Goal: Information Seeking & Learning: Learn about a topic

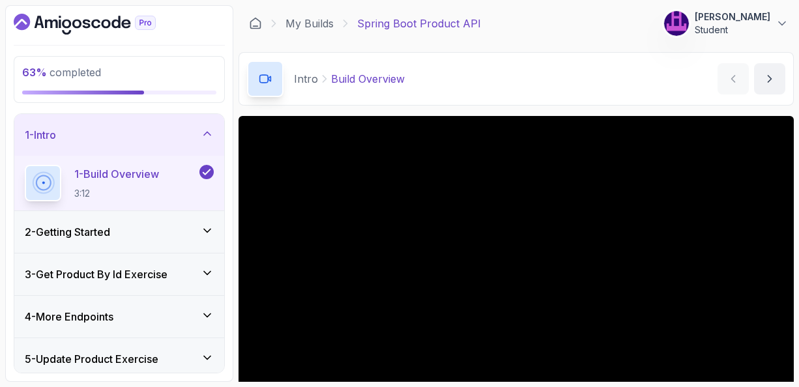
click at [151, 179] on p "1 - Build Overview" at bounding box center [116, 174] width 85 height 16
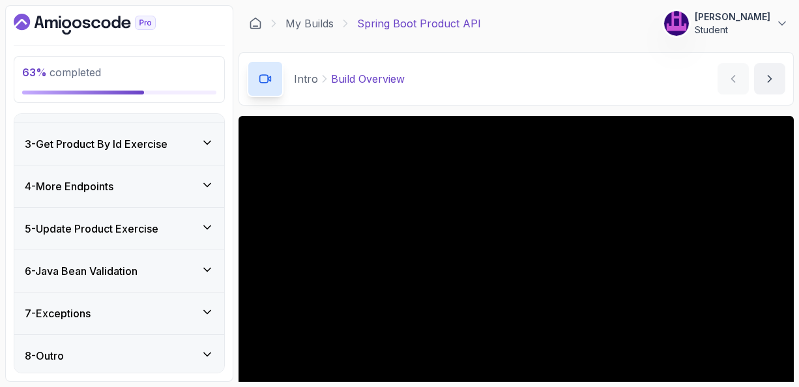
scroll to position [131, 0]
click at [208, 305] on icon at bounding box center [207, 311] width 13 height 13
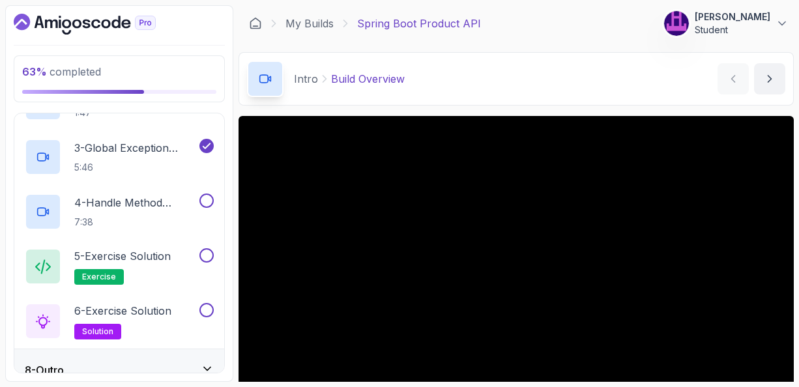
scroll to position [405, 0]
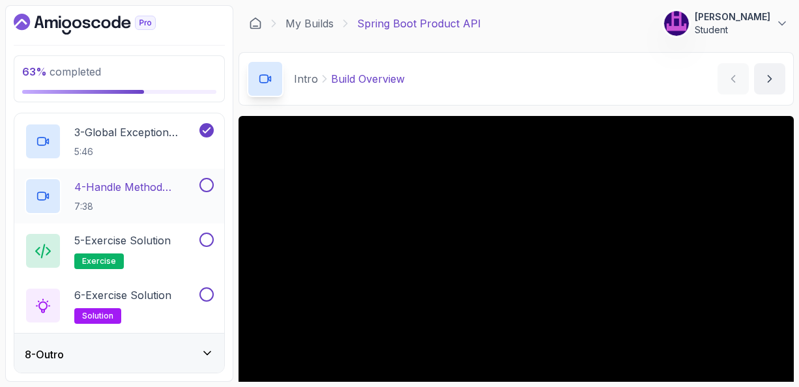
click at [143, 188] on p "4 - Handle Method Argument Not Valid Exception" at bounding box center [135, 187] width 123 height 16
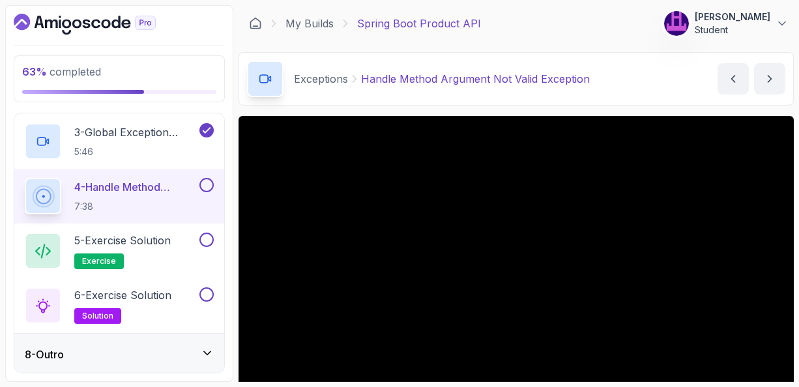
click at [583, 105] on div "Exceptions Handle Method Argument Not Valid Exception Handle Method Argument No…" at bounding box center [516, 78] width 555 height 53
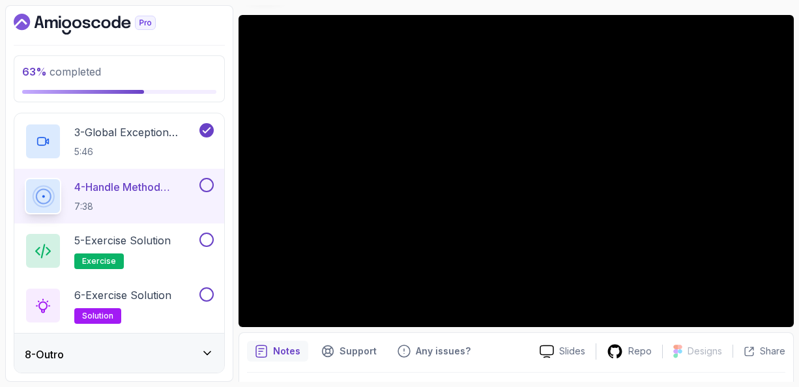
scroll to position [104, 0]
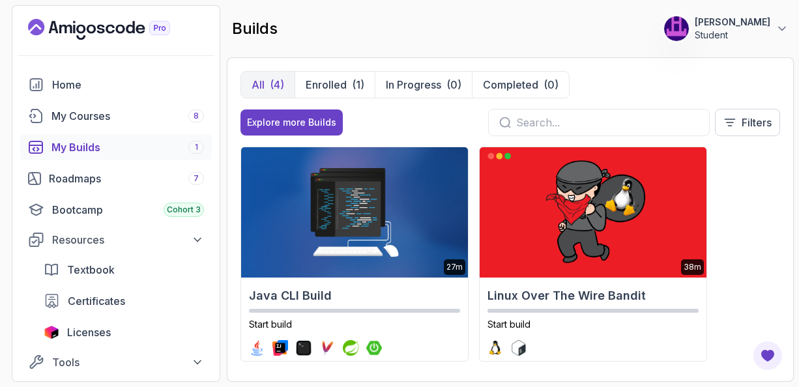
click at [684, 65] on div "All (4) Enrolled (1) In Progress (0) Completed (0) Explore more Builds Filters …" at bounding box center [510, 219] width 567 height 325
click at [520, 7] on div "builds 305 Points Mahmod Habibi Student" at bounding box center [510, 28] width 567 height 47
click at [72, 85] on div "Home" at bounding box center [128, 85] width 152 height 16
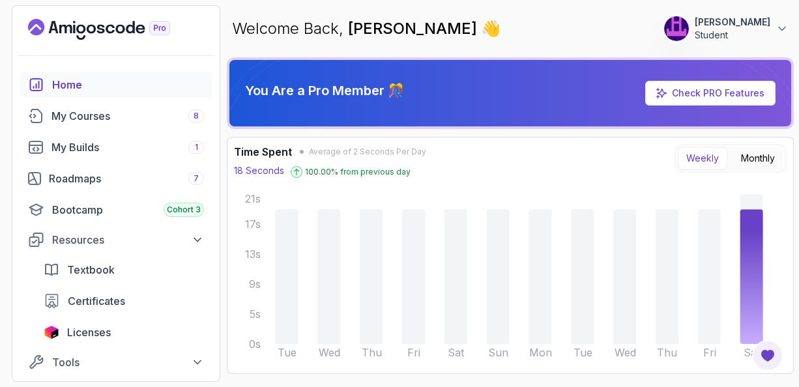
click at [560, 36] on div "Welcome Back, Mahmod Habibi 👋 305 Points Mahmod Habibi Student" at bounding box center [510, 28] width 567 height 47
click at [547, 149] on div "Time Spent Average of 2 Seconds Per Day 18 Seconds 100.00 % from previous day W…" at bounding box center [510, 161] width 553 height 34
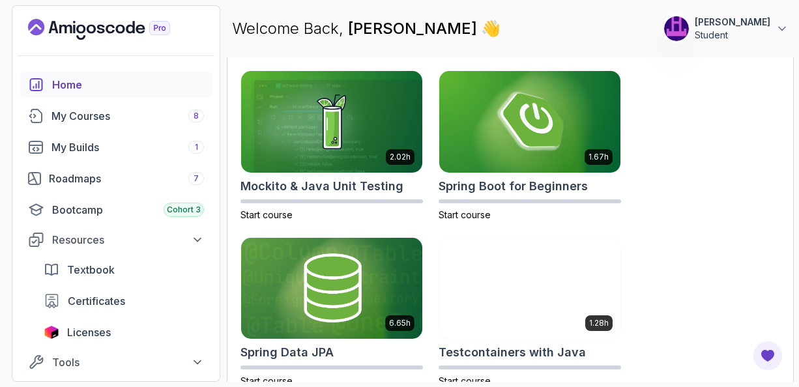
scroll to position [1060, 0]
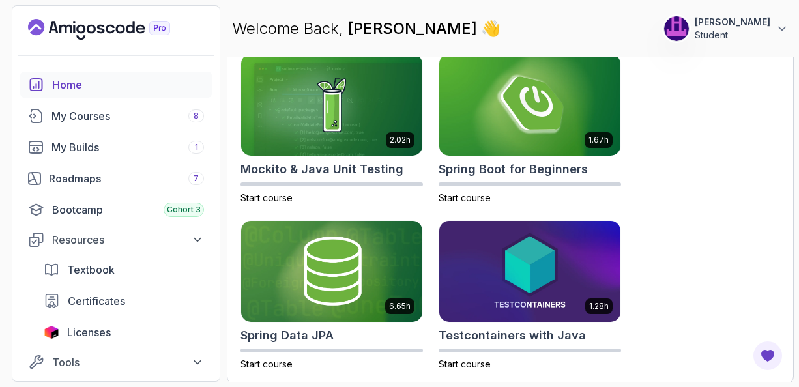
click at [689, 123] on div "2.63h CI/CD with GitHub Actions Start course 1.70h Database Design & Implementa…" at bounding box center [511, 45] width 540 height 651
click at [80, 154] on link "My Builds 1" at bounding box center [116, 147] width 192 height 26
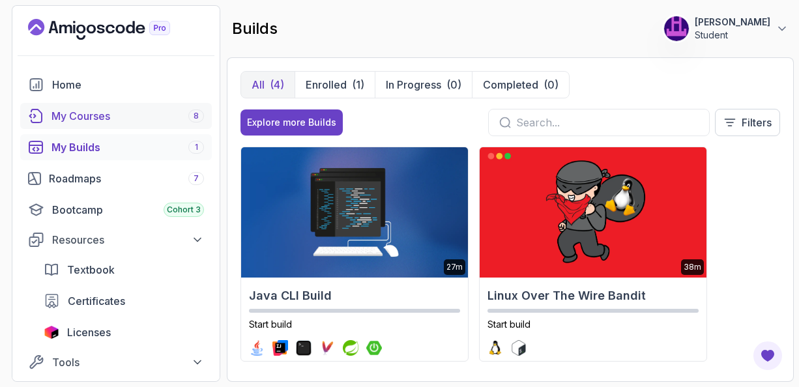
click at [93, 117] on div "My Courses 8" at bounding box center [127, 116] width 153 height 16
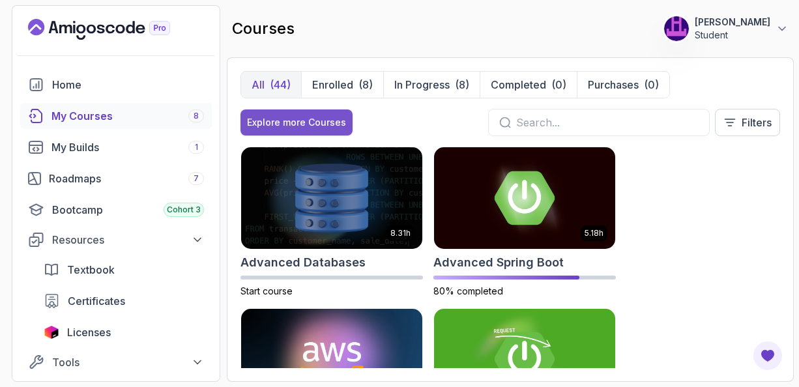
click at [274, 124] on div "Explore more Courses" at bounding box center [296, 122] width 99 height 13
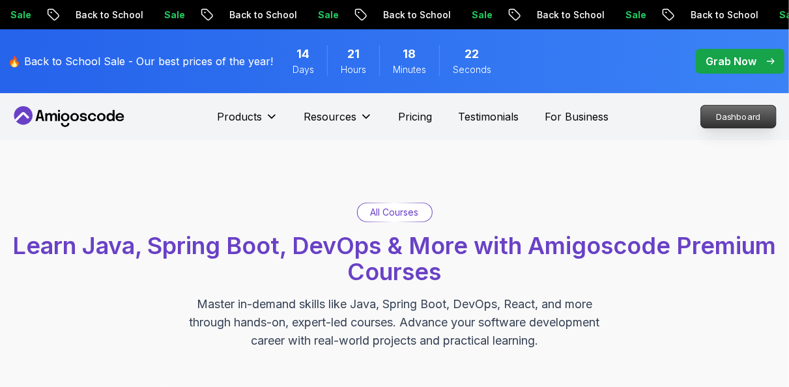
click at [729, 118] on p "Dashboard" at bounding box center [738, 117] width 75 height 22
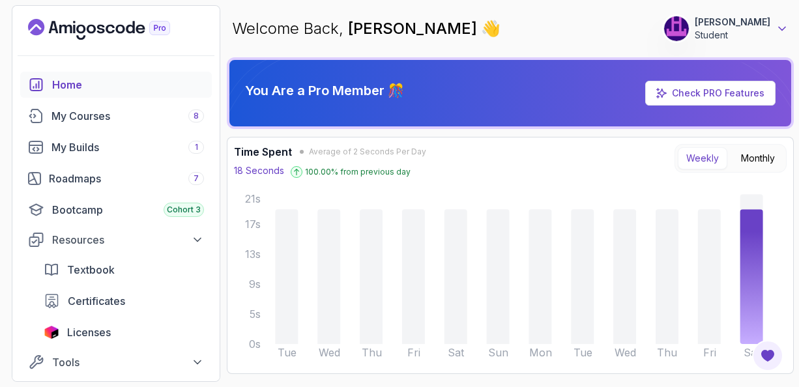
click at [782, 31] on icon at bounding box center [782, 28] width 13 height 13
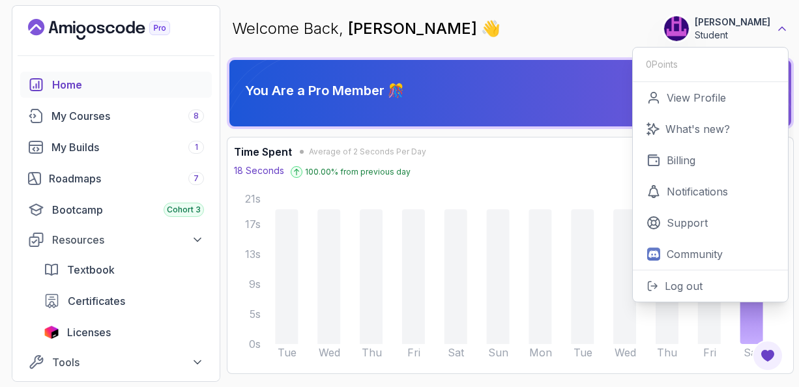
click at [782, 31] on icon at bounding box center [782, 28] width 13 height 13
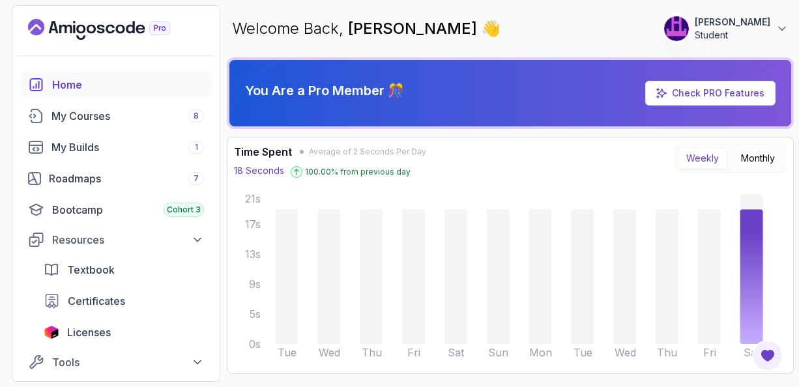
click at [106, 34] on icon "Landing page" at bounding box center [99, 29] width 142 height 21
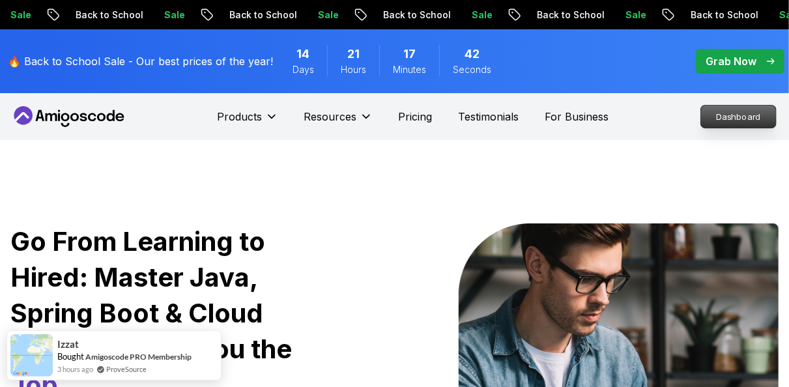
click at [729, 113] on p "Dashboard" at bounding box center [738, 117] width 75 height 22
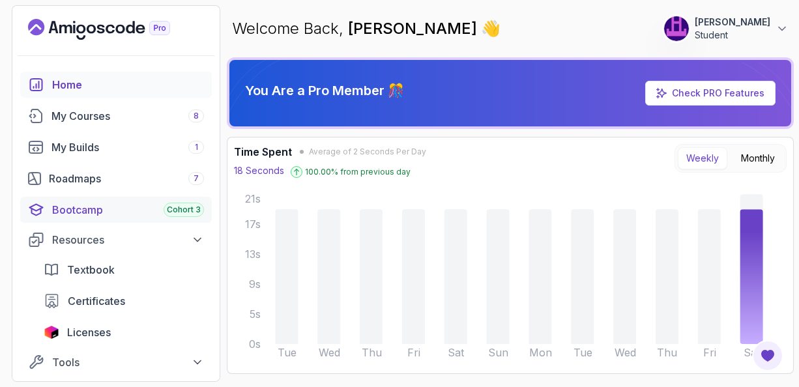
drag, startPoint x: 104, startPoint y: 194, endPoint x: 114, endPoint y: 214, distance: 23.0
click at [114, 214] on div "Home My Courses 8 My Builds 1 Roadmaps 7 Bootcamp Cohort 3 Resources Textbook C…" at bounding box center [116, 270] width 192 height 396
click at [196, 241] on icon at bounding box center [197, 239] width 13 height 13
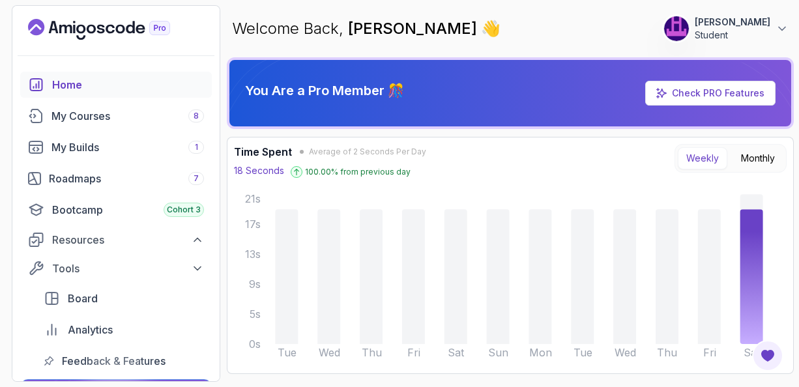
click at [518, 156] on div "Time Spent Average of 2 Seconds Per Day 18 Seconds 100.00 % from previous day W…" at bounding box center [510, 161] width 553 height 34
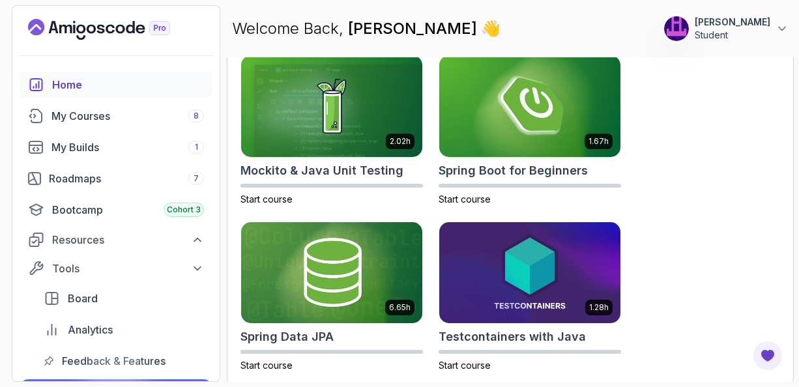
scroll to position [1060, 0]
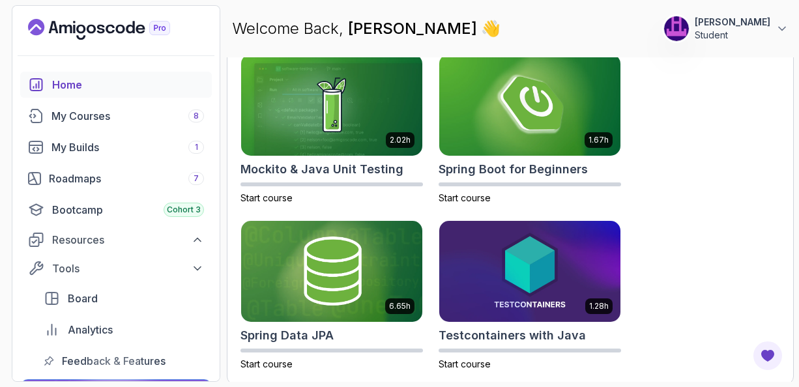
click at [710, 194] on div "2.63h CI/CD with GitHub Actions Start course 1.70h Database Design & Implementa…" at bounding box center [511, 45] width 540 height 651
click at [677, 259] on div "2.63h CI/CD with GitHub Actions Start course 1.70h Database Design & Implementa…" at bounding box center [511, 45] width 540 height 651
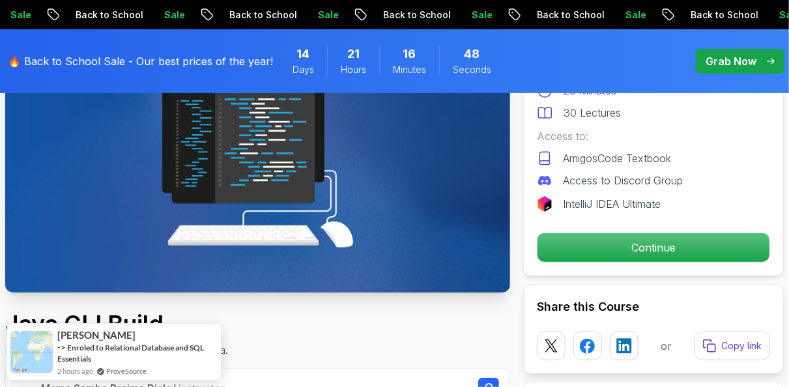
scroll to position [80, 0]
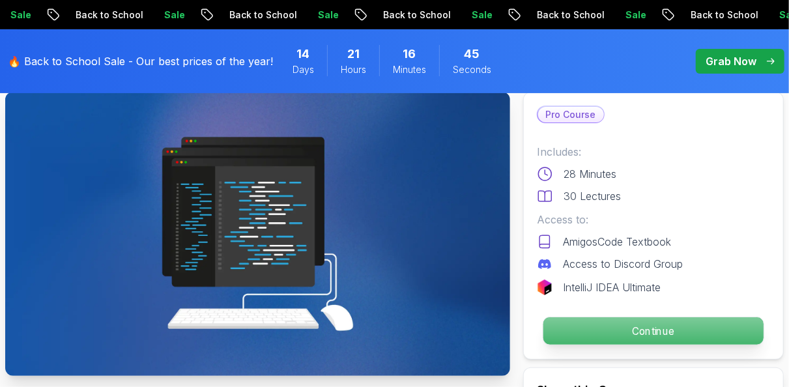
click at [637, 329] on p "Continue" at bounding box center [654, 330] width 220 height 27
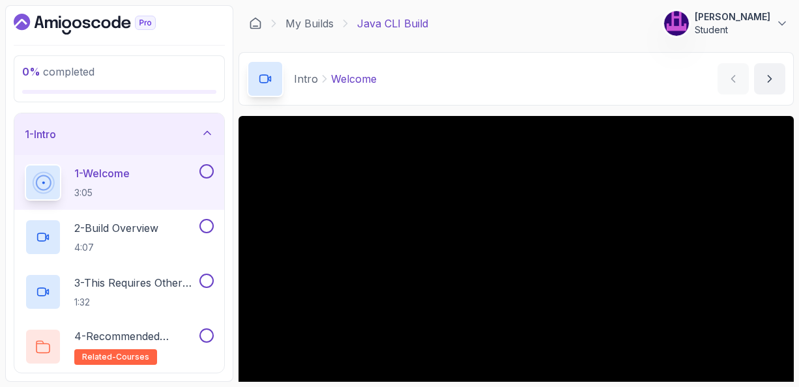
click at [540, 96] on div "Intro Welcome Welcome by [PERSON_NAME]" at bounding box center [516, 78] width 555 height 53
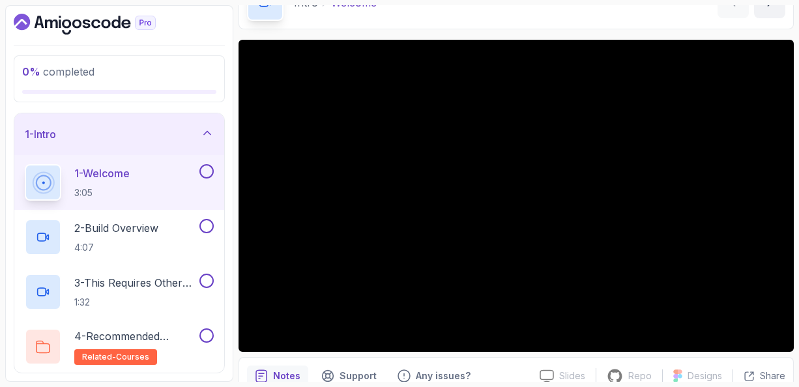
scroll to position [78, 0]
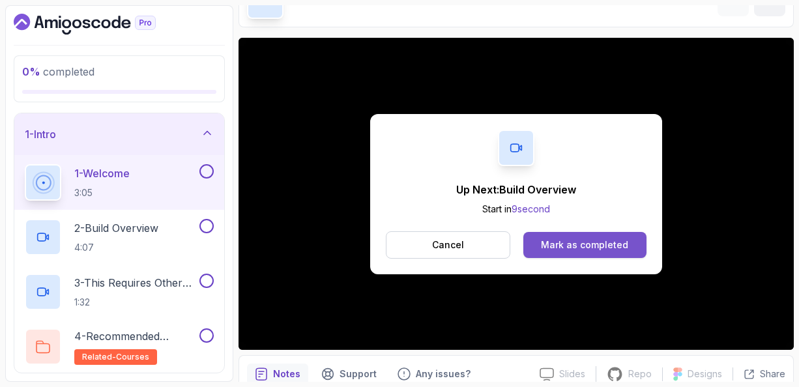
click at [578, 241] on div "Mark as completed" at bounding box center [584, 245] width 87 height 13
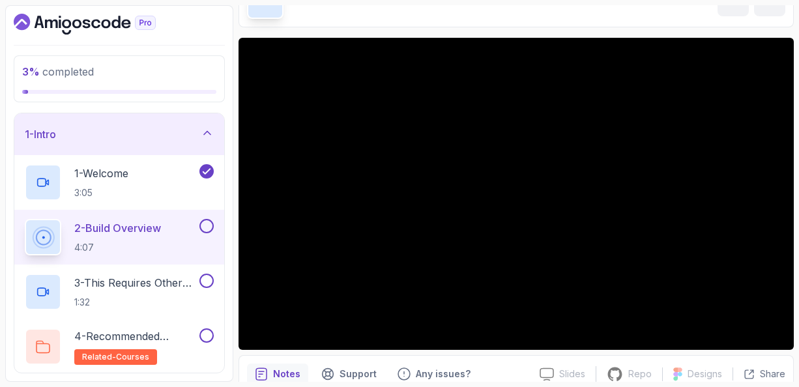
click at [116, 227] on p "2 - Build Overview" at bounding box center [117, 228] width 87 height 16
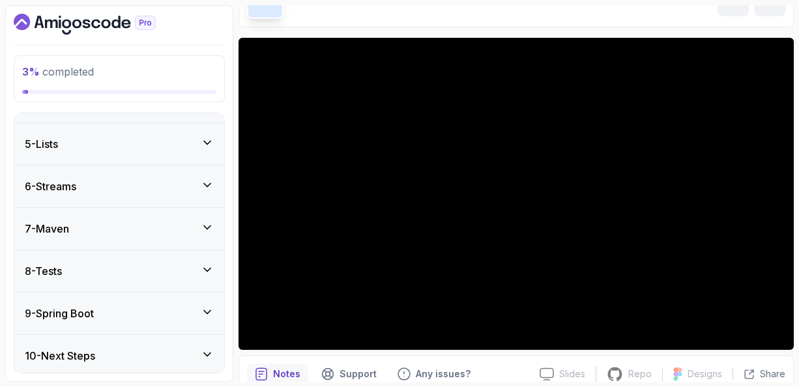
scroll to position [434, 0]
click at [209, 352] on icon at bounding box center [207, 353] width 13 height 13
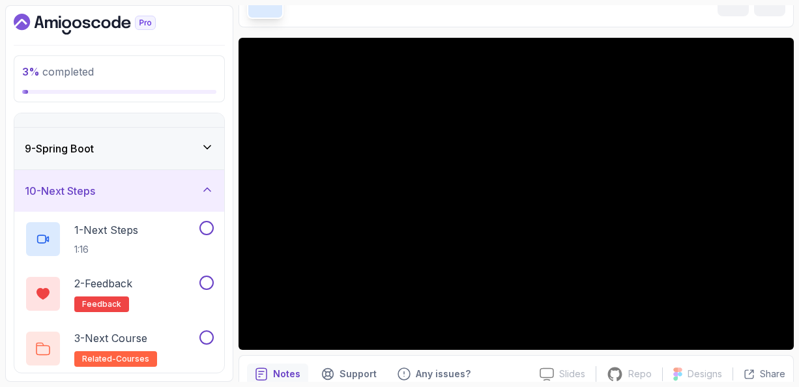
scroll to position [325, 0]
click at [136, 334] on p "3 - Next Course" at bounding box center [110, 338] width 73 height 16
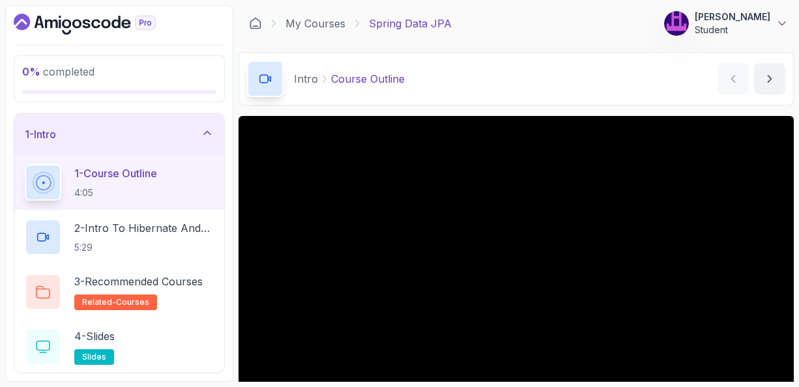
click at [617, 89] on div "Intro Course Outline Course Outline by nelson" at bounding box center [516, 78] width 555 height 53
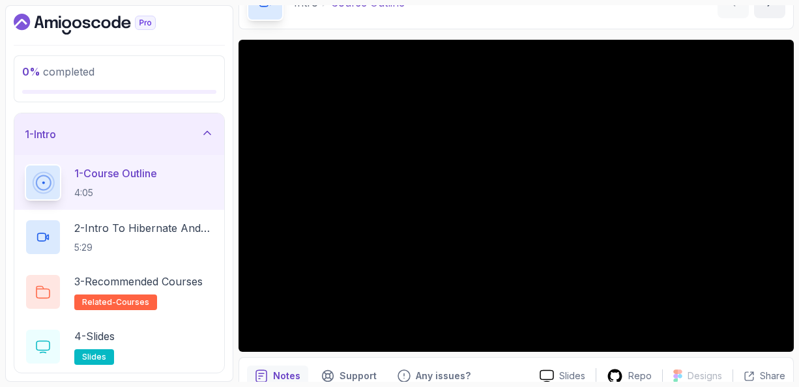
scroll to position [78, 0]
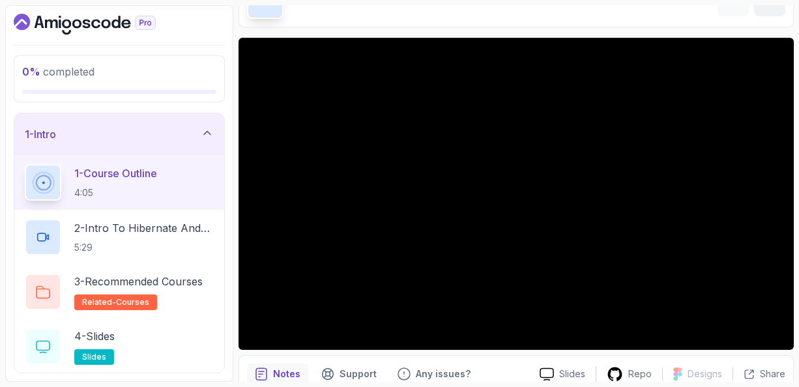
click at [576, 23] on div "Intro Course Outline Course Outline by nelson" at bounding box center [516, 0] width 555 height 53
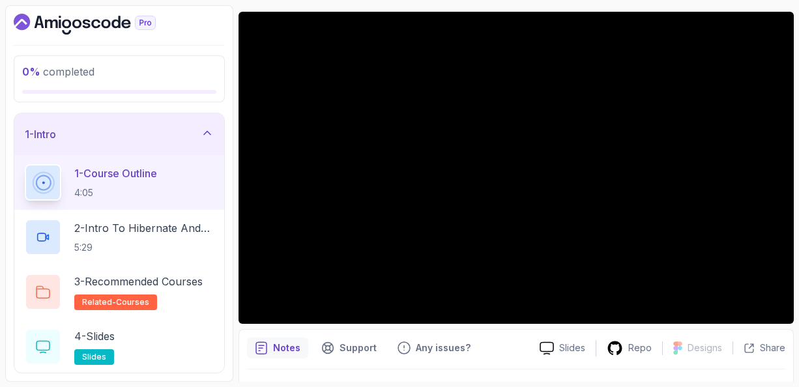
click at [128, 173] on p "1 - Course Outline" at bounding box center [115, 174] width 83 height 16
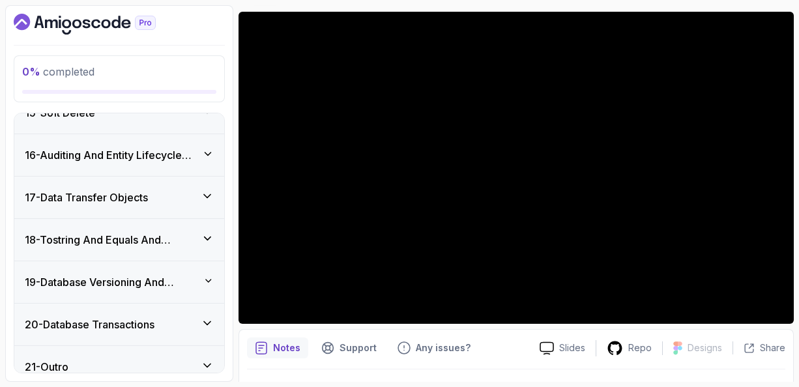
scroll to position [843, 0]
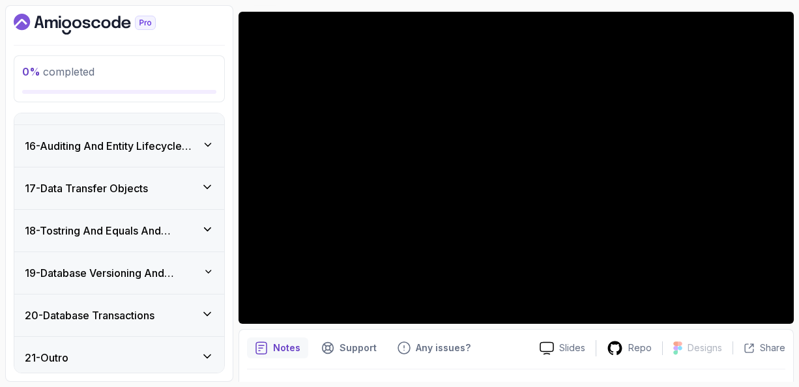
click at [209, 350] on icon at bounding box center [207, 356] width 13 height 13
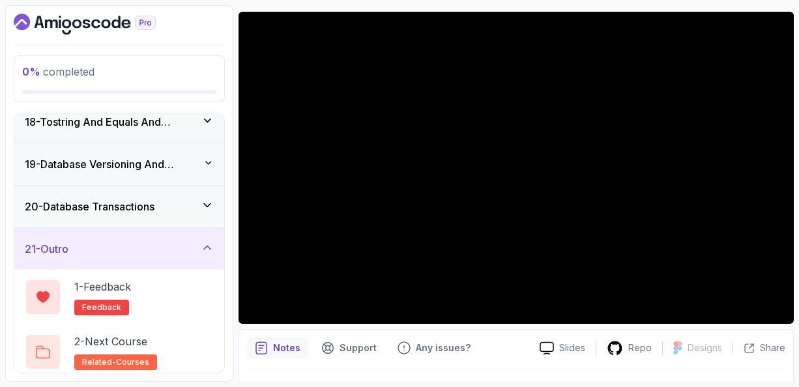
scroll to position [733, 0]
click at [132, 336] on p "2 - Next Course" at bounding box center [110, 341] width 73 height 16
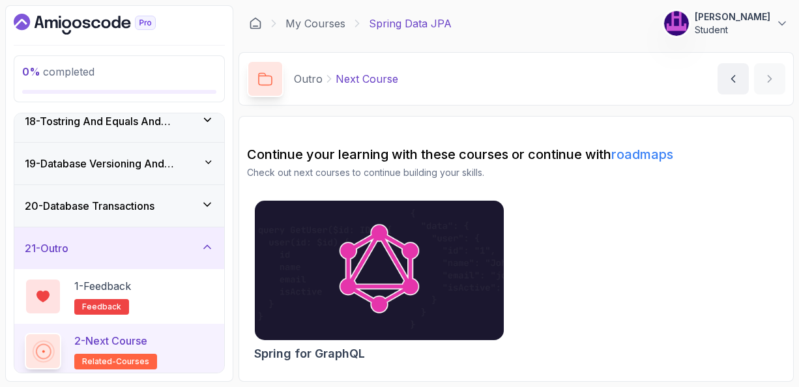
click at [209, 246] on icon at bounding box center [207, 247] width 7 height 3
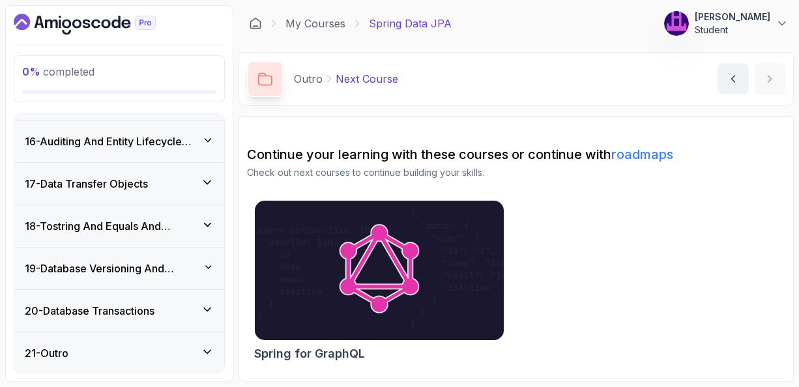
scroll to position [624, 0]
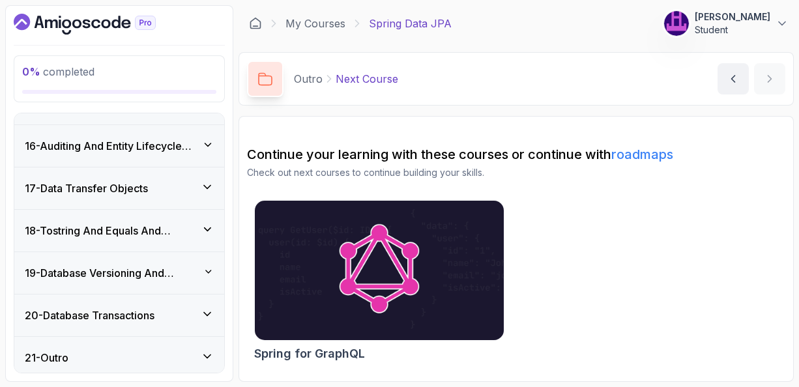
click at [209, 308] on icon at bounding box center [207, 314] width 13 height 13
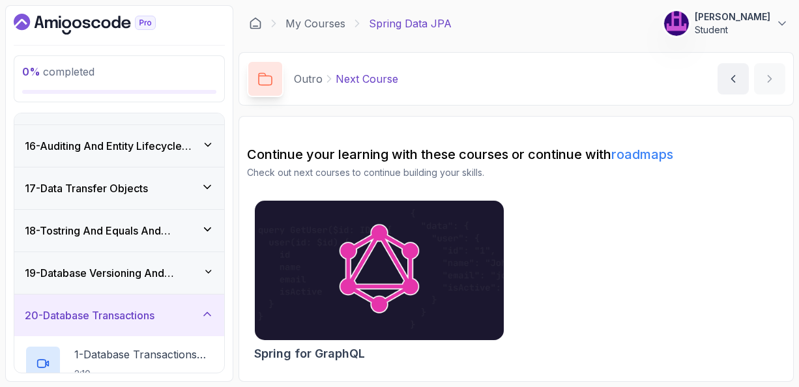
click at [150, 315] on h3 "20 - Database Transactions" at bounding box center [90, 316] width 130 height 16
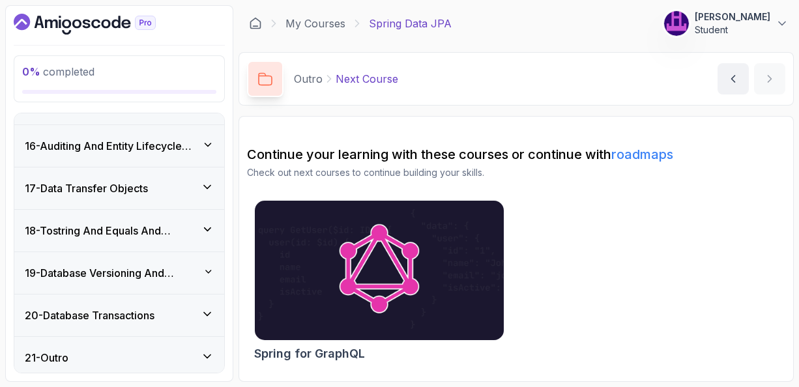
click at [150, 315] on h3 "20 - Database Transactions" at bounding box center [90, 316] width 130 height 16
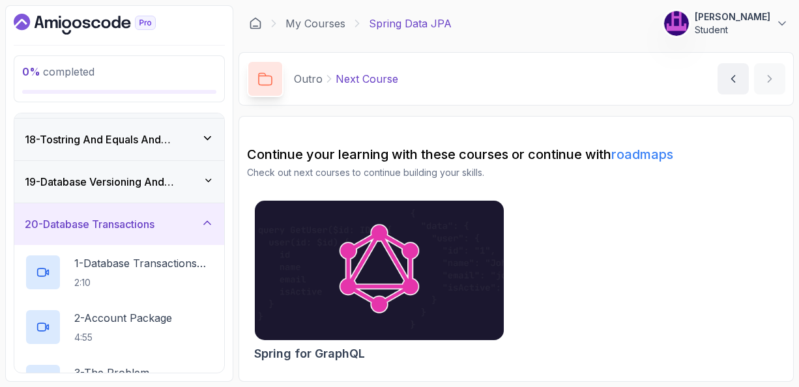
scroll to position [689, 0]
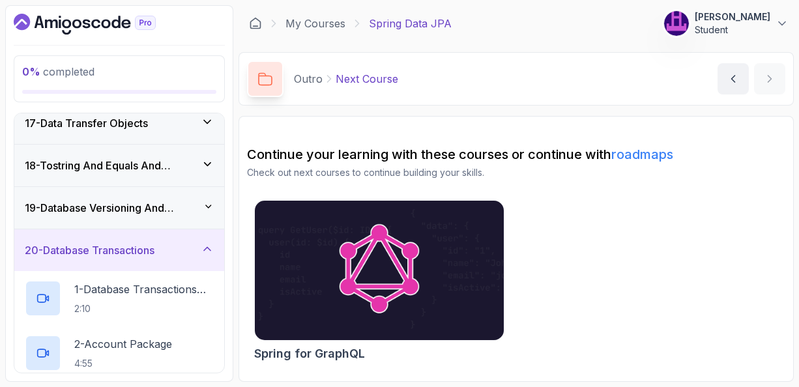
click at [210, 248] on icon at bounding box center [207, 249] width 7 height 3
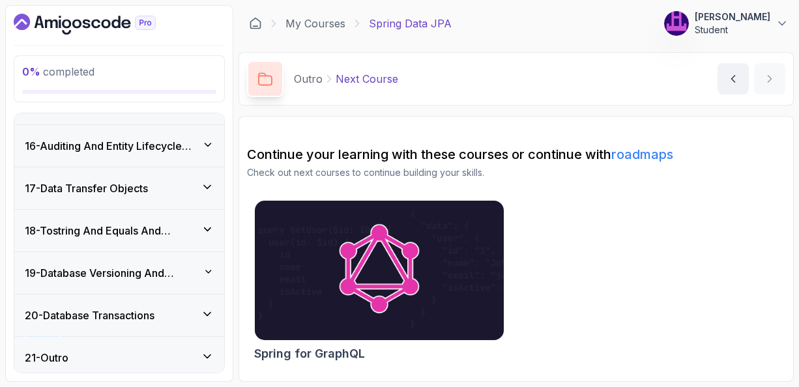
scroll to position [624, 0]
click at [207, 267] on icon at bounding box center [208, 272] width 13 height 10
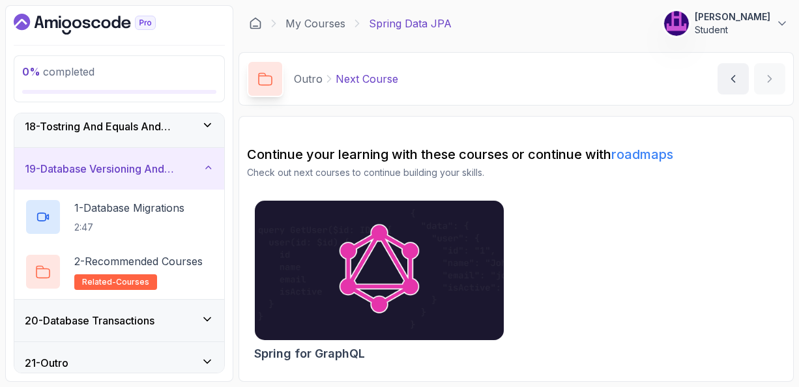
scroll to position [733, 0]
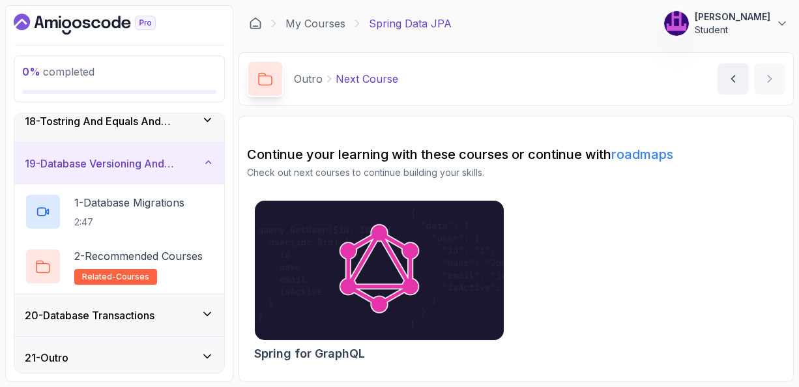
click at [210, 161] on icon at bounding box center [208, 162] width 5 height 3
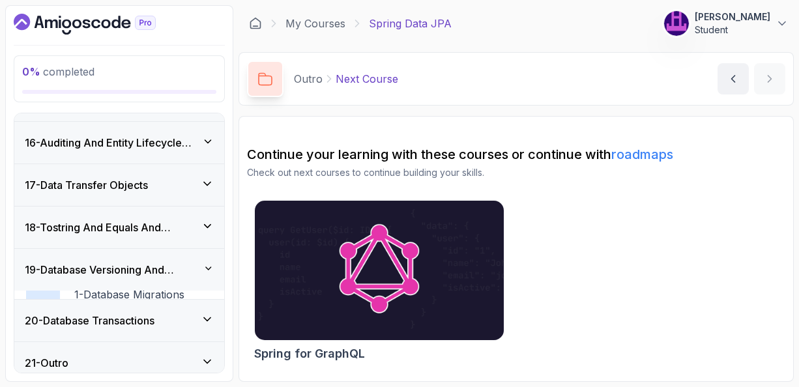
scroll to position [624, 0]
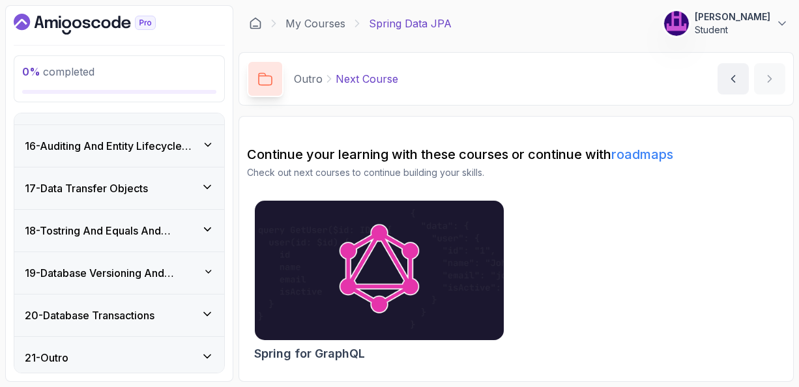
click at [209, 224] on icon at bounding box center [207, 230] width 13 height 12
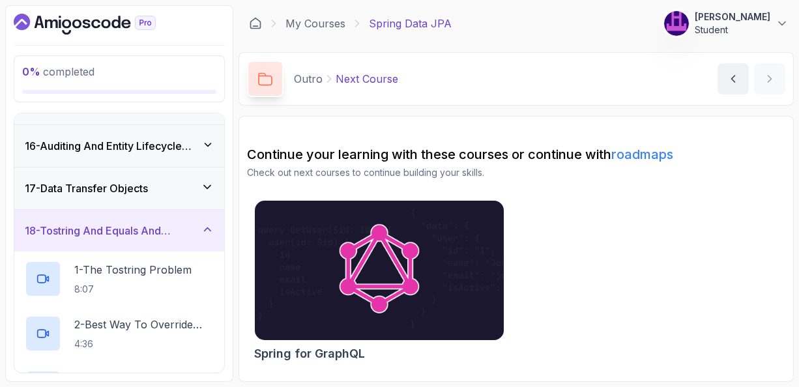
click at [209, 228] on icon at bounding box center [208, 229] width 6 height 3
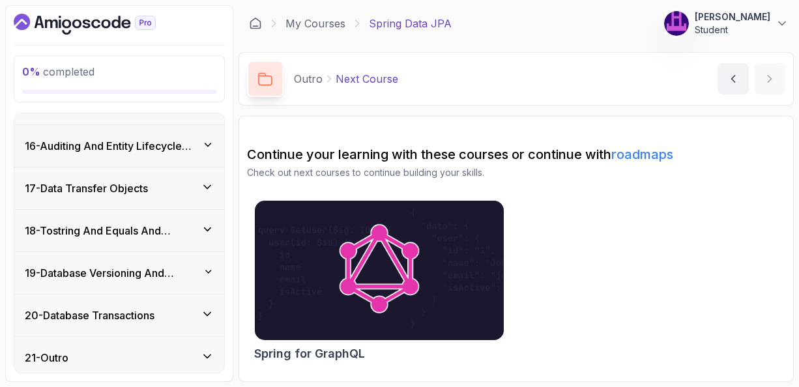
click at [209, 186] on icon at bounding box center [207, 187] width 7 height 3
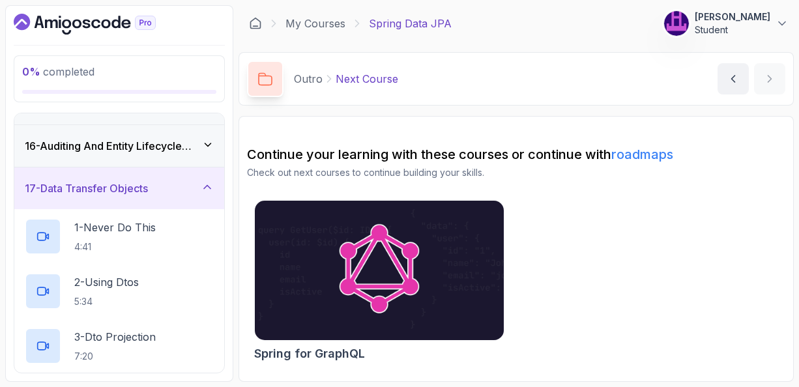
click at [209, 186] on icon at bounding box center [207, 187] width 7 height 3
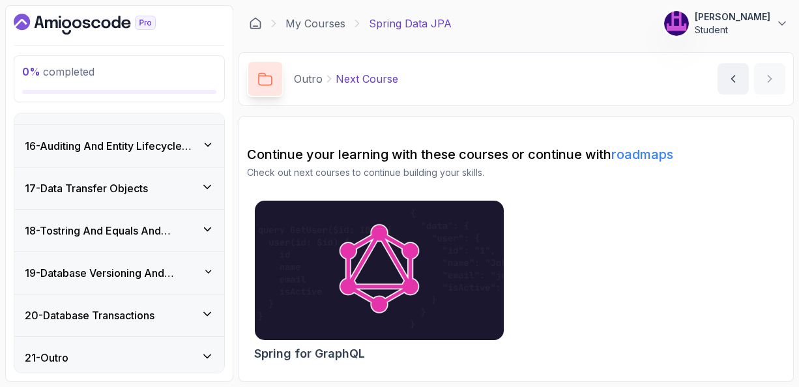
click at [209, 139] on icon at bounding box center [207, 145] width 13 height 12
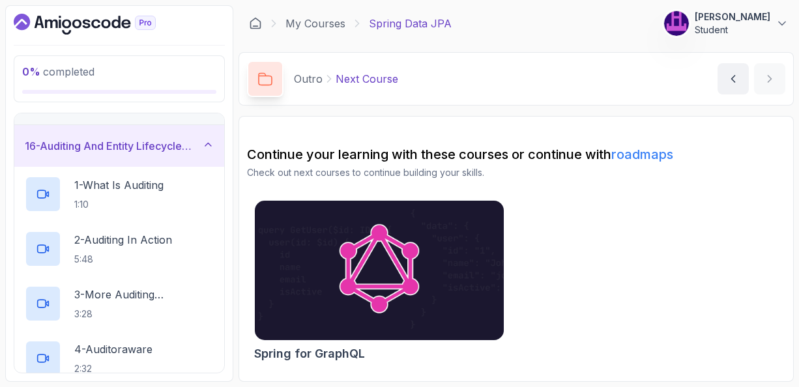
click at [209, 139] on icon at bounding box center [207, 145] width 13 height 12
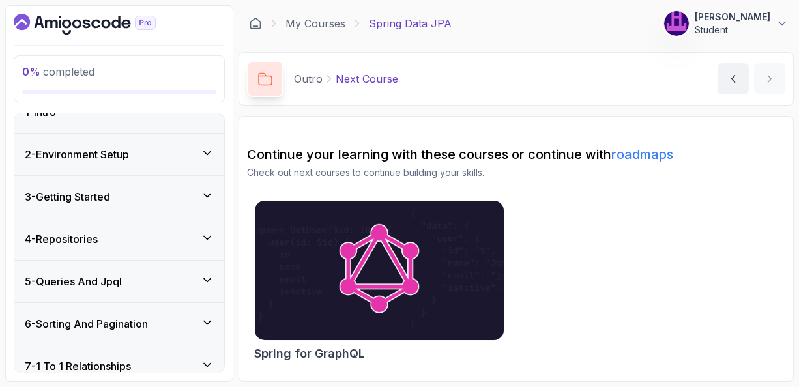
scroll to position [0, 0]
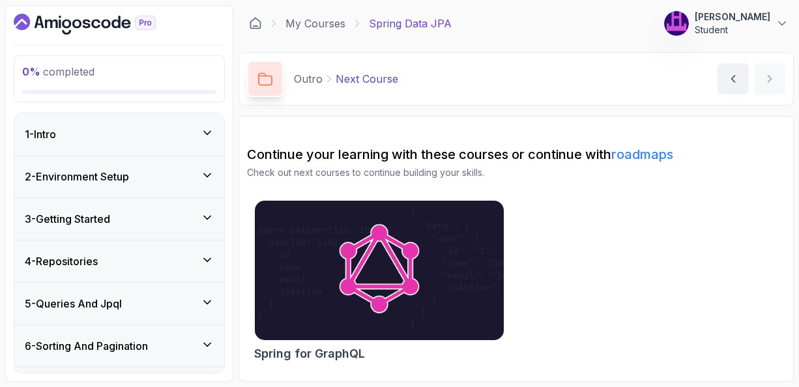
click at [209, 137] on icon at bounding box center [207, 132] width 13 height 13
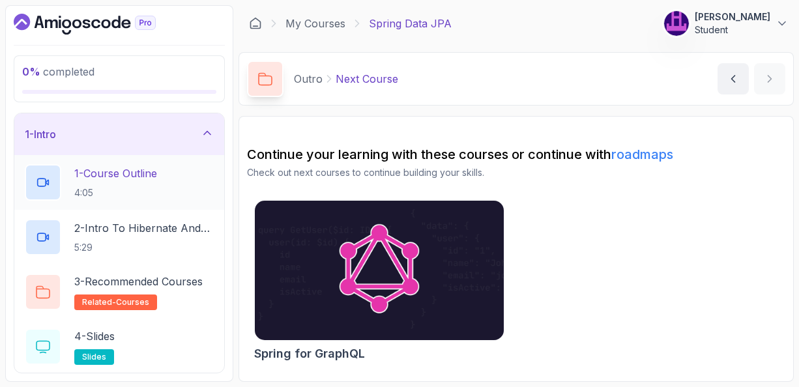
click at [154, 177] on p "1 - Course Outline" at bounding box center [115, 174] width 83 height 16
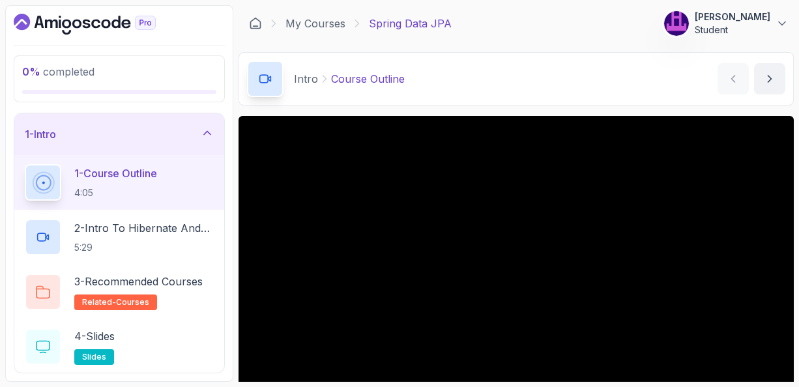
click at [600, 90] on div "Intro Course Outline Course Outline by nelson" at bounding box center [516, 78] width 555 height 53
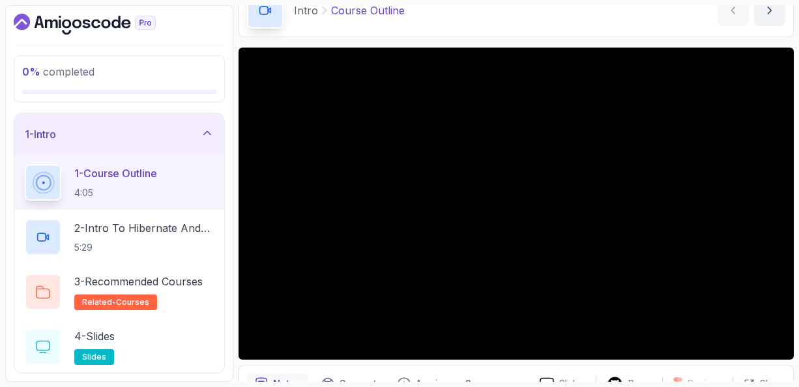
scroll to position [78, 0]
